Goal: Use online tool/utility: Utilize a website feature to perform a specific function

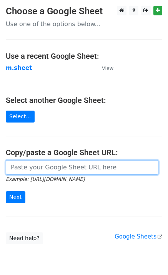
drag, startPoint x: 34, startPoint y: 171, endPoint x: 36, endPoint y: 167, distance: 5.2
click at [34, 171] on input "url" at bounding box center [82, 167] width 152 height 15
type input "https://docs.google.com/spreadsheets/d/1NSPy5y9XraHPasg8dEzu-ngu0Ro3lXZEEAXZcNX…"
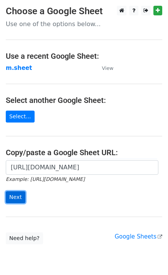
click at [16, 200] on input "Next" at bounding box center [16, 197] width 20 height 12
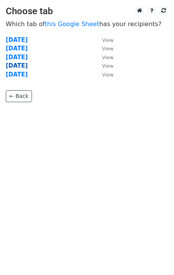
click at [12, 64] on strong "[DATE]" at bounding box center [17, 65] width 22 height 7
